Goal: Transaction & Acquisition: Purchase product/service

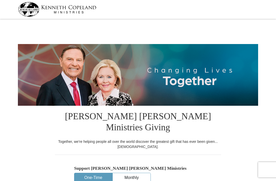
select select "NY"
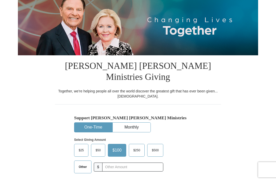
scroll to position [53, 0]
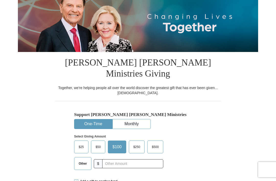
click at [83, 160] on span "Other" at bounding box center [82, 164] width 13 height 8
click at [0, 0] on input "Other" at bounding box center [0, 0] width 0 height 0
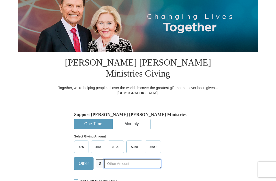
scroll to position [55, 0]
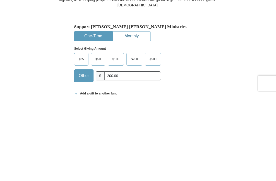
click at [128, 118] on button "Monthly" at bounding box center [132, 122] width 38 height 9
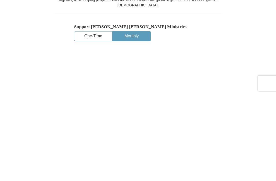
scroll to position [142, 0]
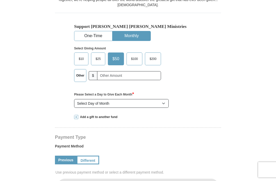
click at [156, 55] on span "$200" at bounding box center [153, 59] width 12 height 8
click at [0, 0] on input "$200" at bounding box center [0, 0] width 0 height 0
click at [87, 31] on button "One-Time" at bounding box center [93, 35] width 38 height 9
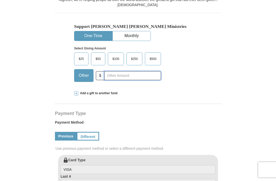
click at [110, 71] on input "text" at bounding box center [132, 75] width 57 height 9
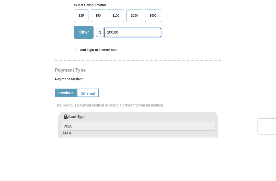
type input "200.00"
click at [76, 91] on span at bounding box center [76, 93] width 4 height 4
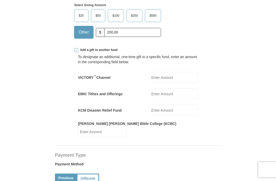
click at [174, 88] on input "EMIC Tithes and Offerings" at bounding box center [173, 93] width 49 height 11
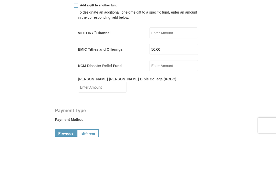
type input "50.00"
click at [167, 72] on input "VICTORY ™ Channel" at bounding box center [173, 77] width 49 height 11
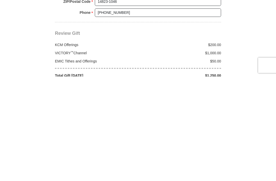
scroll to position [441, 0]
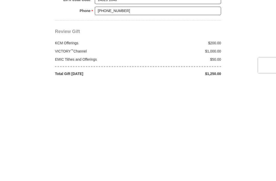
type input "1000.00"
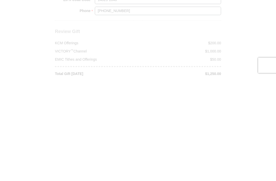
scroll to position [545, 0]
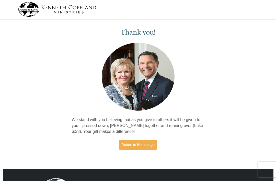
click at [136, 143] on link "Return to Homepage" at bounding box center [138, 144] width 38 height 10
